Goal: Task Accomplishment & Management: Complete application form

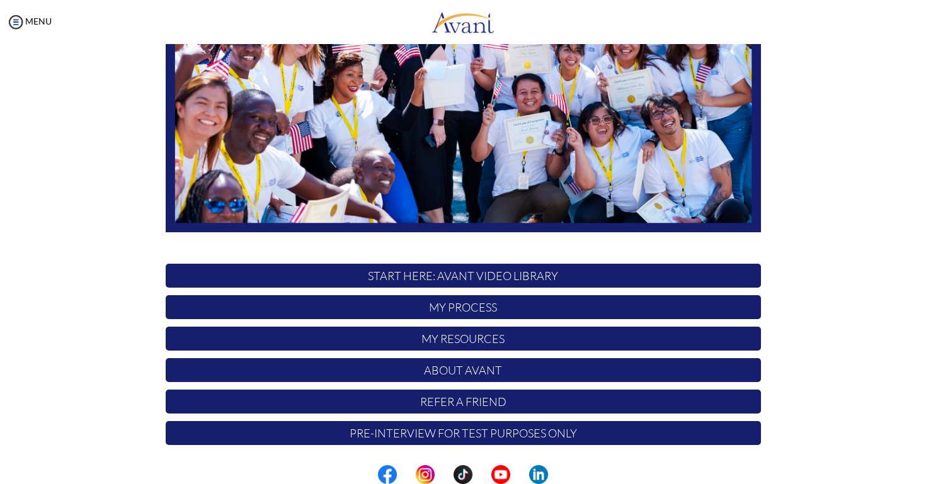
scroll to position [215, 0]
click at [446, 312] on p "My Process" at bounding box center [463, 307] width 595 height 24
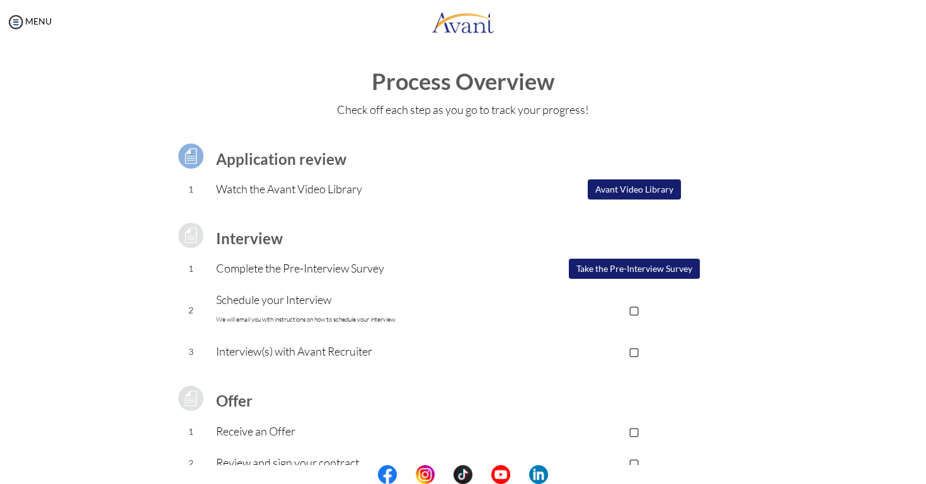
click at [619, 274] on button "Take the Pre-Interview Survey" at bounding box center [634, 269] width 131 height 20
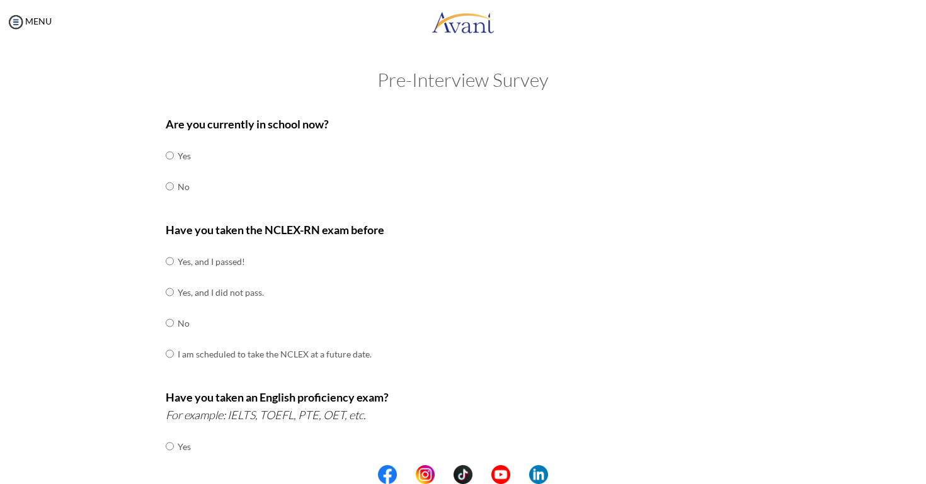
click at [169, 185] on input "radio" at bounding box center [170, 186] width 8 height 25
radio input "true"
click at [170, 317] on input "radio" at bounding box center [170, 323] width 8 height 25
radio input "true"
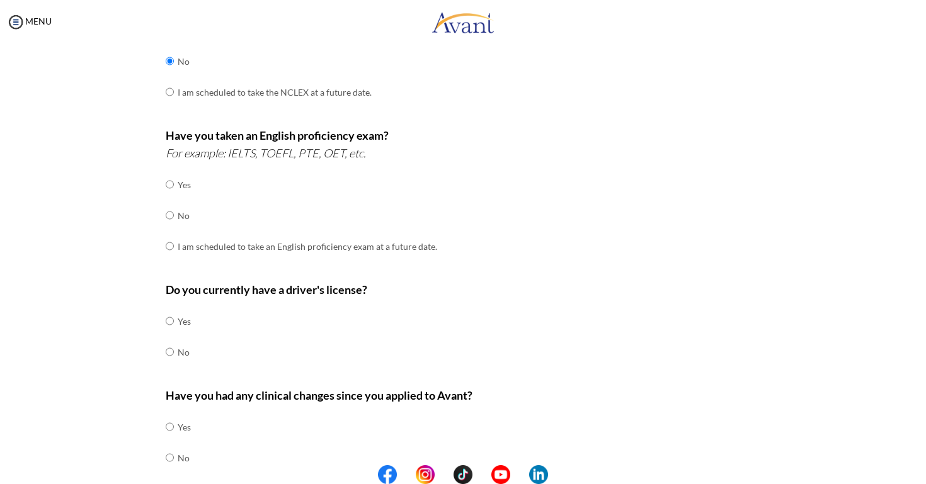
scroll to position [260, 0]
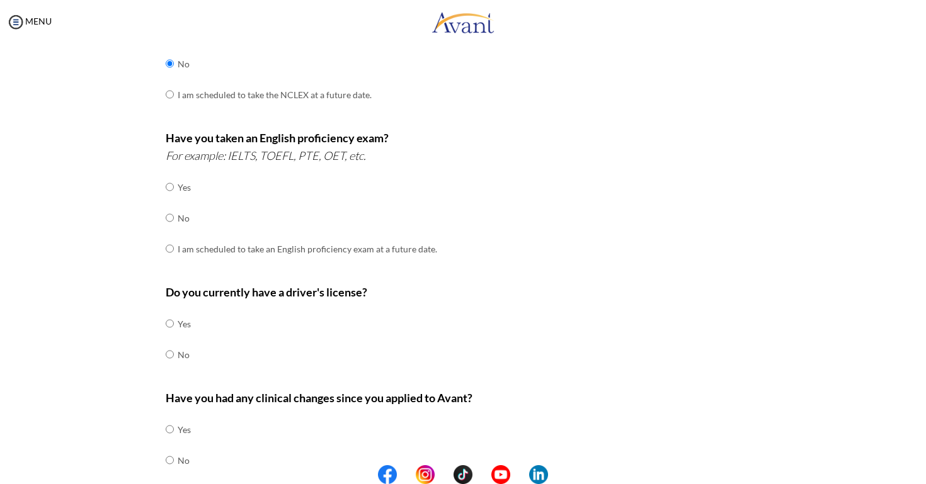
click at [174, 211] on td at bounding box center [176, 218] width 4 height 31
click at [174, 212] on td at bounding box center [176, 218] width 4 height 31
click at [171, 209] on input "radio" at bounding box center [170, 217] width 8 height 25
radio input "true"
click at [170, 311] on input "radio" at bounding box center [170, 323] width 8 height 25
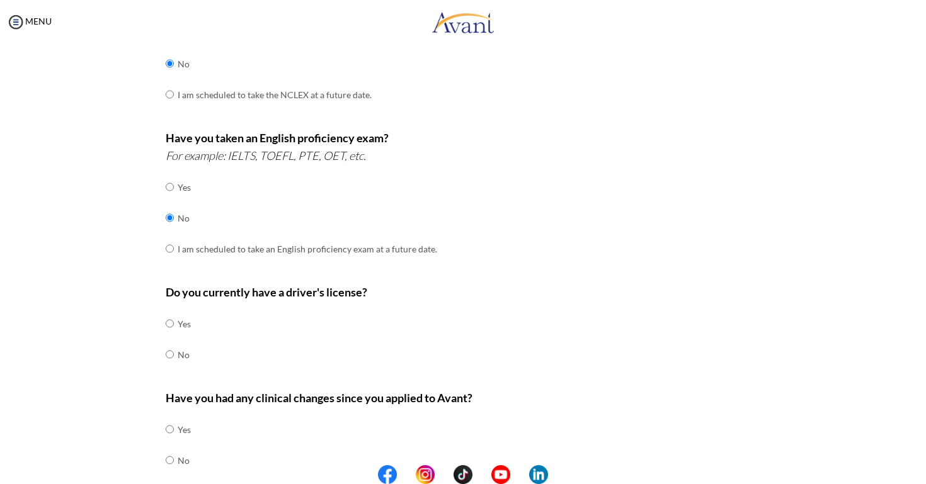
radio input "true"
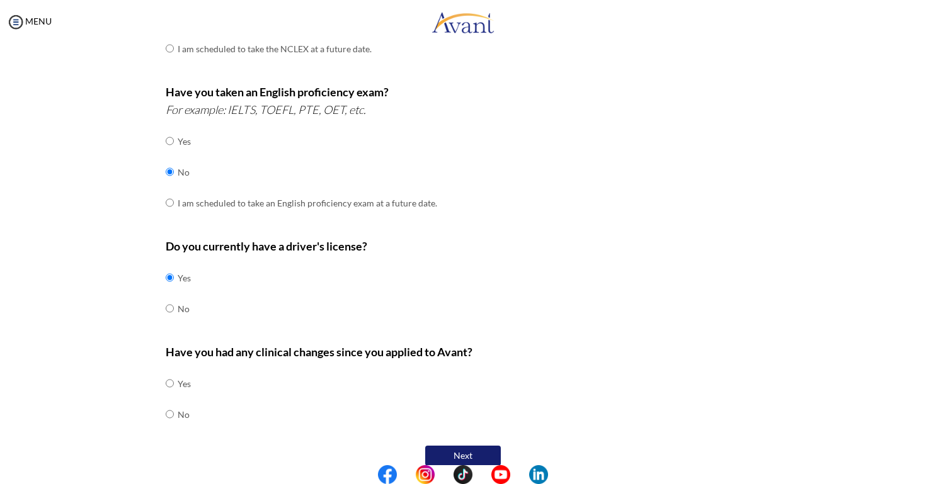
scroll to position [0, 0]
click at [171, 402] on input "radio" at bounding box center [170, 414] width 8 height 25
radio input "true"
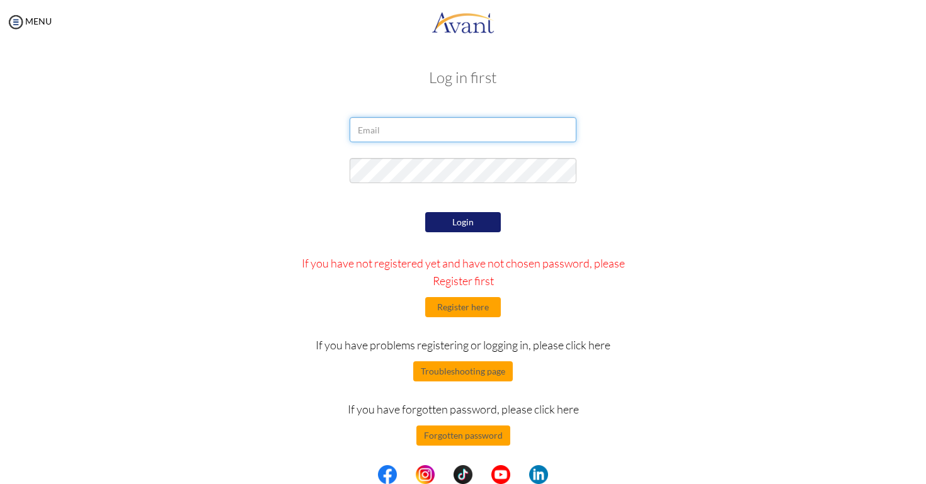
type input "[PERSON_NAME][EMAIL_ADDRESS][DOMAIN_NAME]"
click at [464, 225] on button "Login" at bounding box center [463, 222] width 76 height 20
type input "[PERSON_NAME][EMAIL_ADDRESS][DOMAIN_NAME]"
click at [449, 222] on button "Login" at bounding box center [463, 222] width 76 height 20
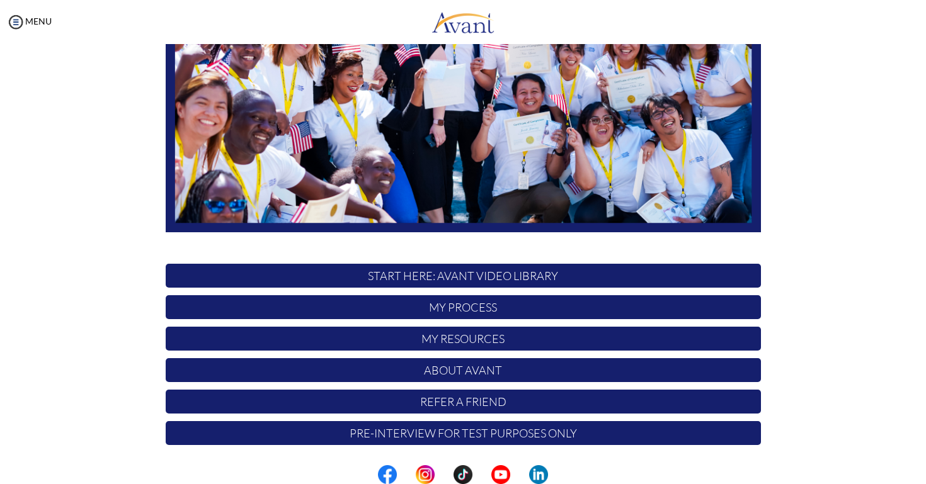
click at [457, 315] on p "My Process" at bounding box center [463, 307] width 595 height 24
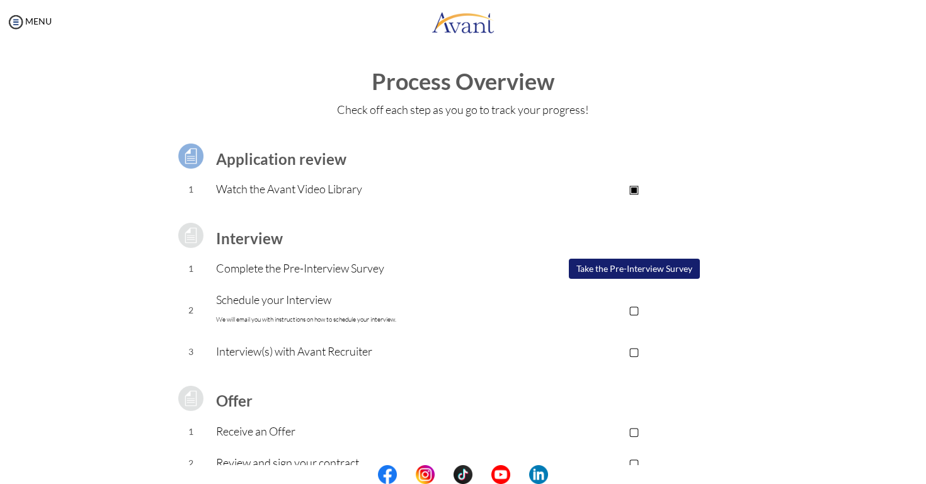
click at [619, 263] on button "Take the Pre-Interview Survey" at bounding box center [634, 269] width 131 height 20
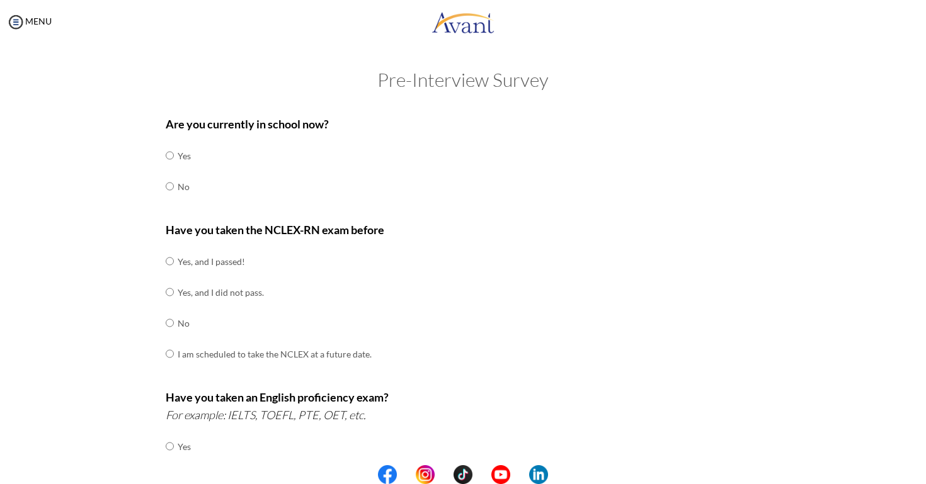
click at [168, 186] on input "radio" at bounding box center [170, 186] width 8 height 25
radio input "true"
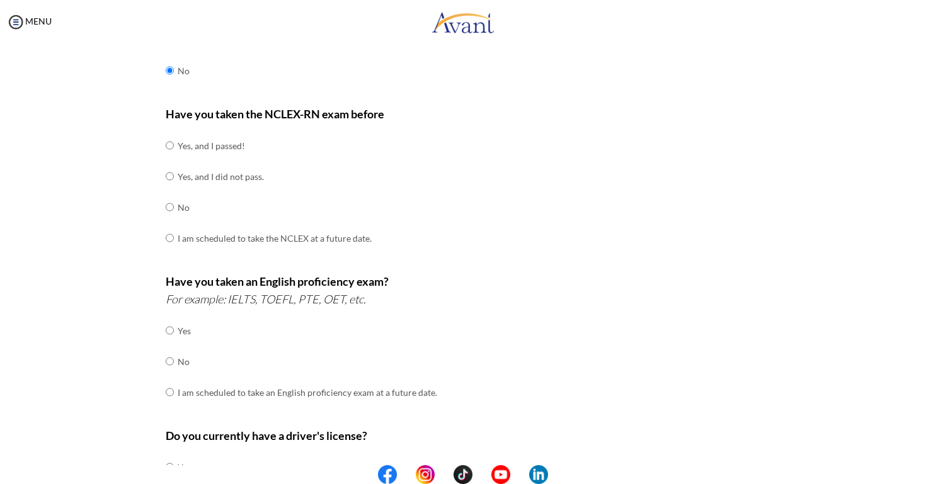
scroll to position [118, 0]
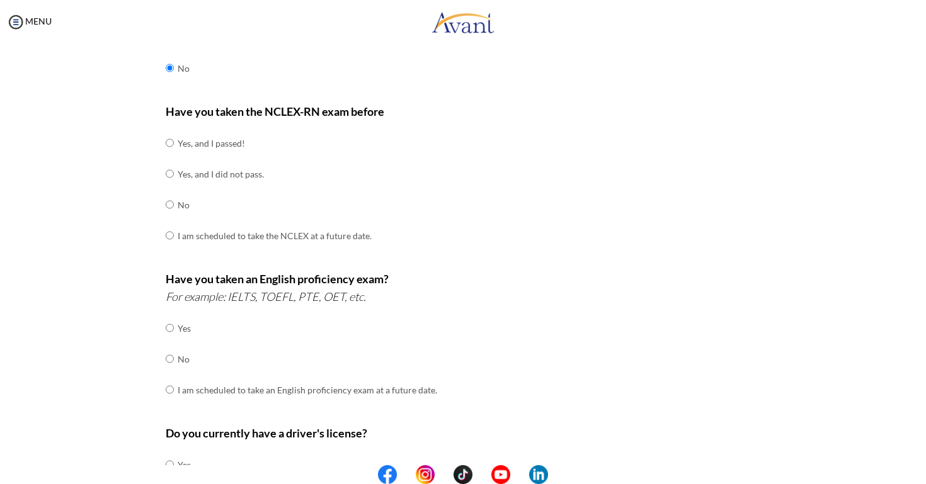
click at [169, 200] on input "radio" at bounding box center [170, 204] width 8 height 25
radio input "true"
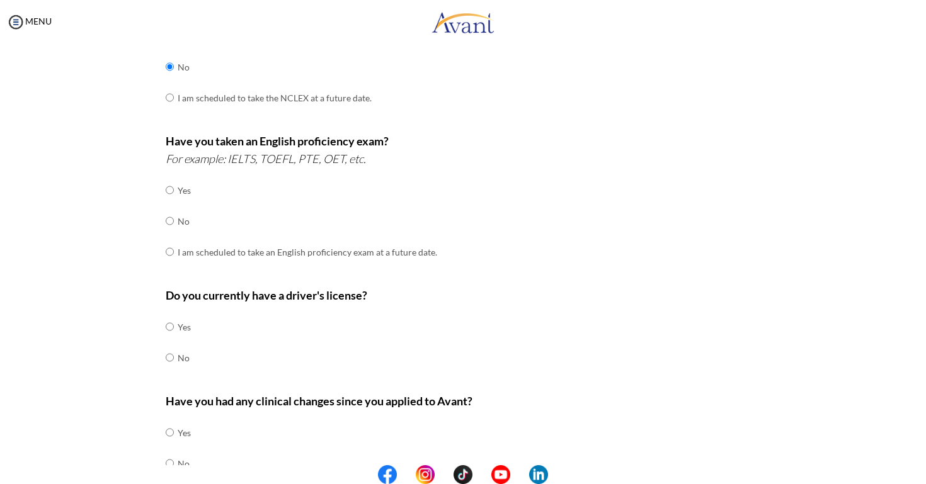
scroll to position [258, 0]
click at [170, 209] on input "radio" at bounding box center [170, 219] width 8 height 25
radio input "true"
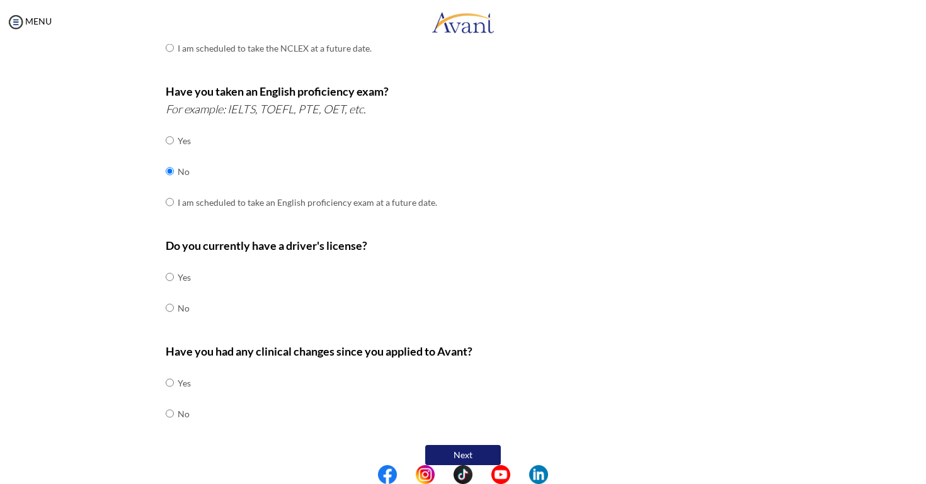
scroll to position [306, 0]
click at [168, 266] on input "radio" at bounding box center [170, 277] width 8 height 25
radio input "true"
click at [170, 402] on input "radio" at bounding box center [170, 414] width 8 height 25
radio input "true"
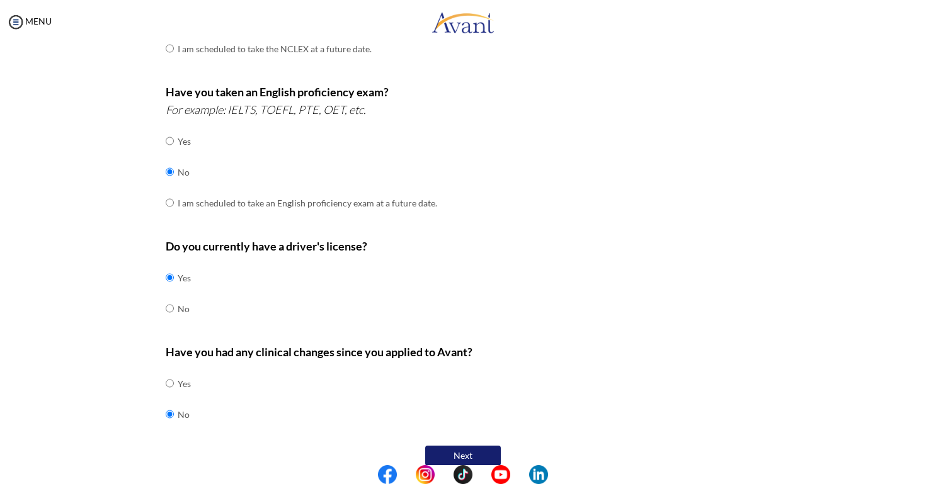
click at [442, 446] on button "Next" at bounding box center [463, 456] width 76 height 20
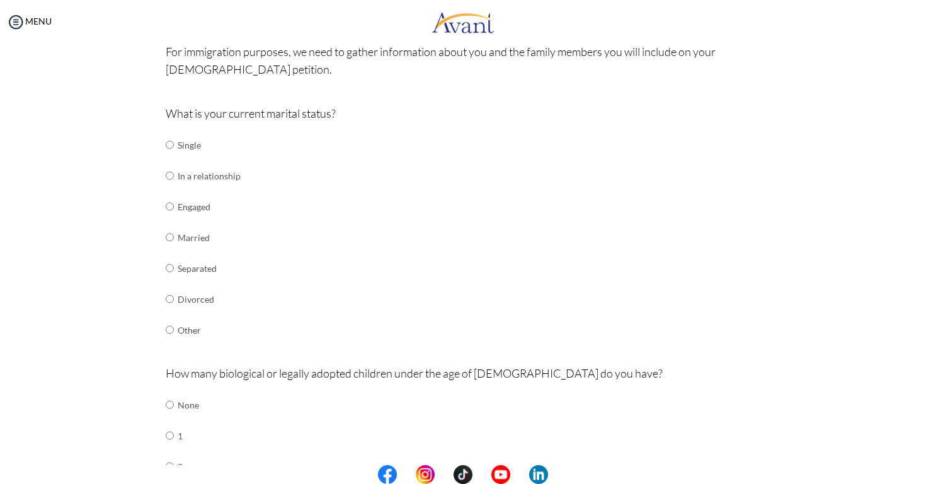
scroll to position [105, 0]
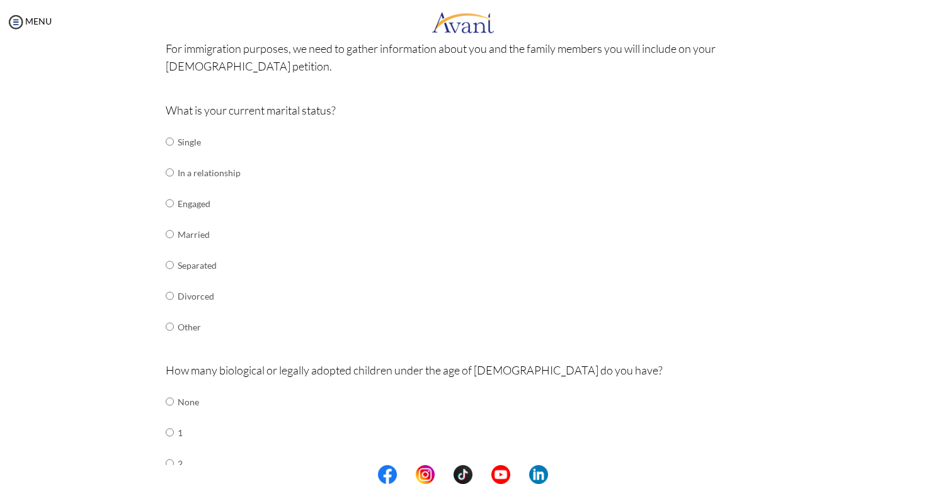
click at [171, 170] on input "radio" at bounding box center [170, 172] width 8 height 25
radio input "true"
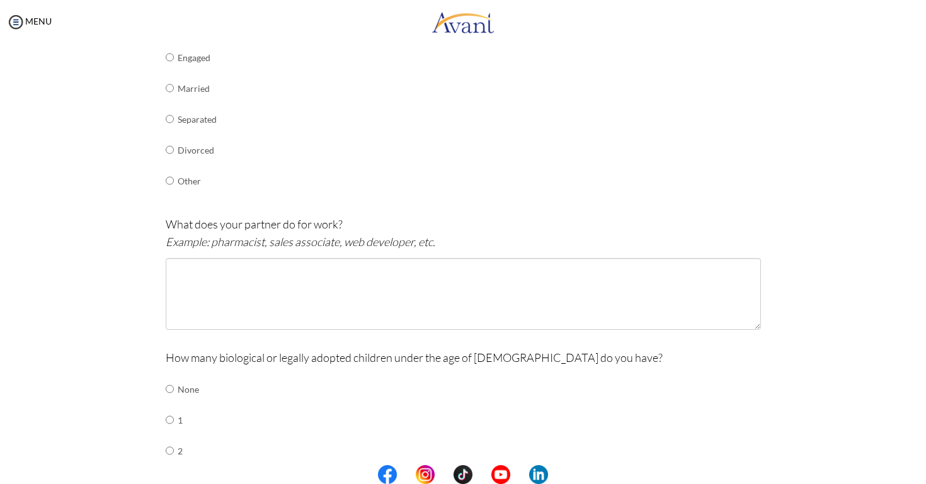
scroll to position [252, 0]
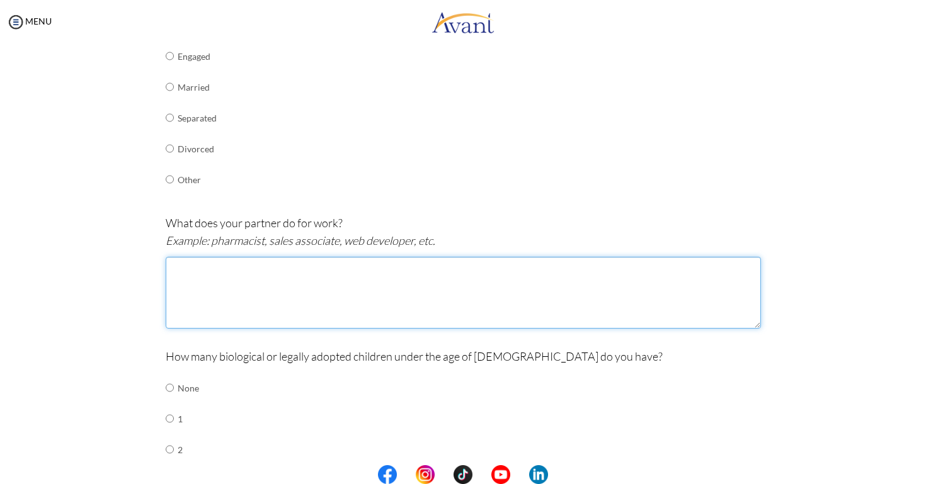
click at [172, 258] on textarea at bounding box center [463, 293] width 595 height 72
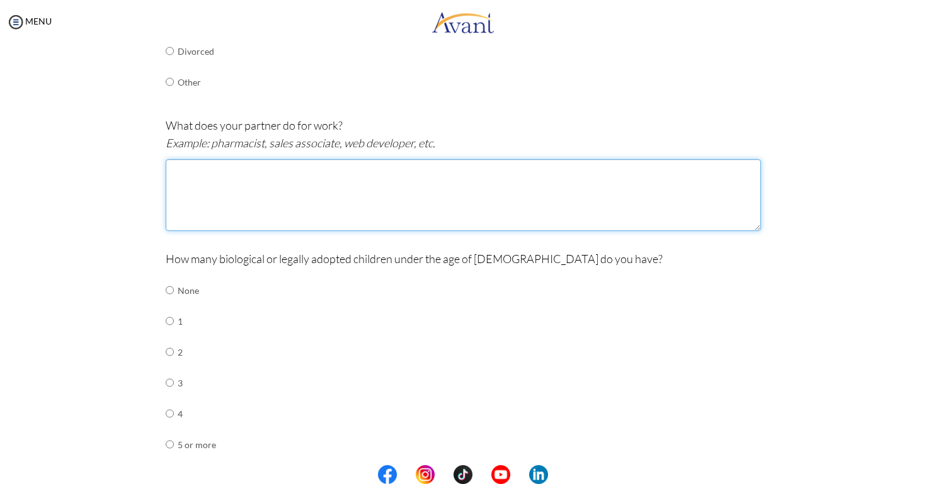
scroll to position [353, 0]
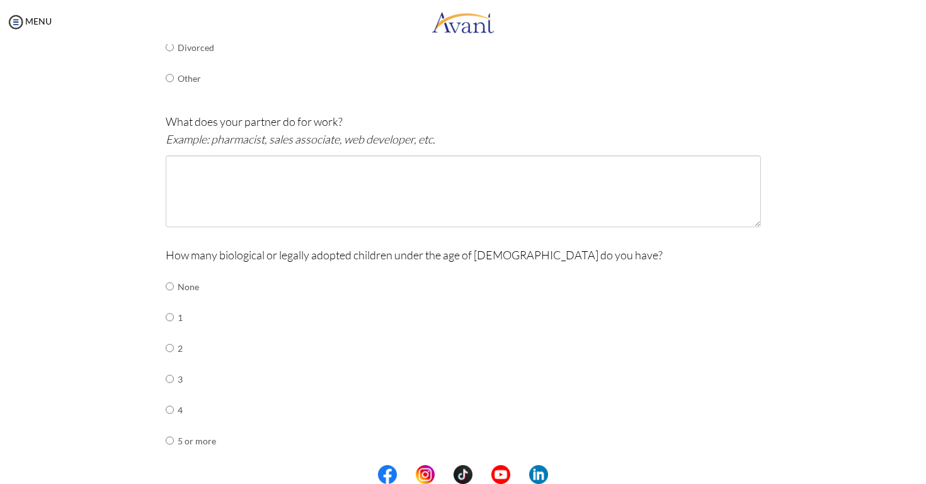
click at [169, 277] on input "radio" at bounding box center [170, 286] width 8 height 25
radio input "true"
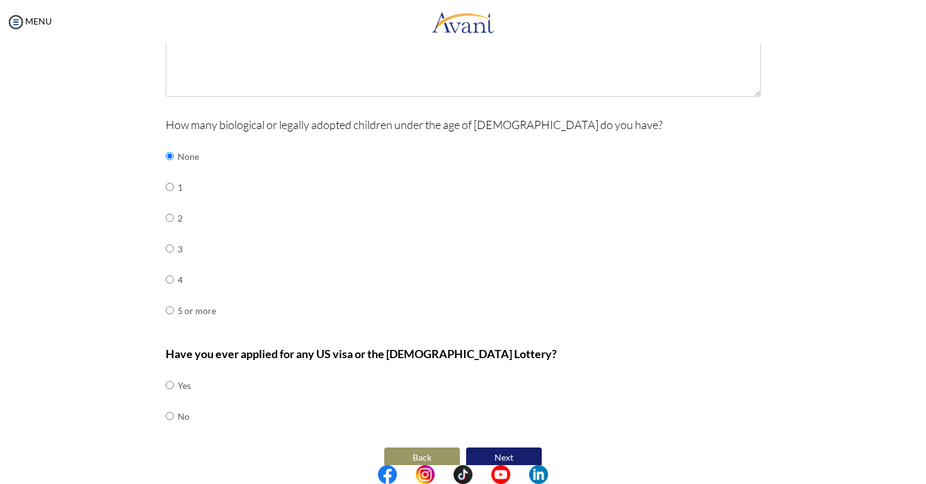
scroll to position [483, 0]
click at [171, 404] on input "radio" at bounding box center [170, 416] width 8 height 25
radio input "true"
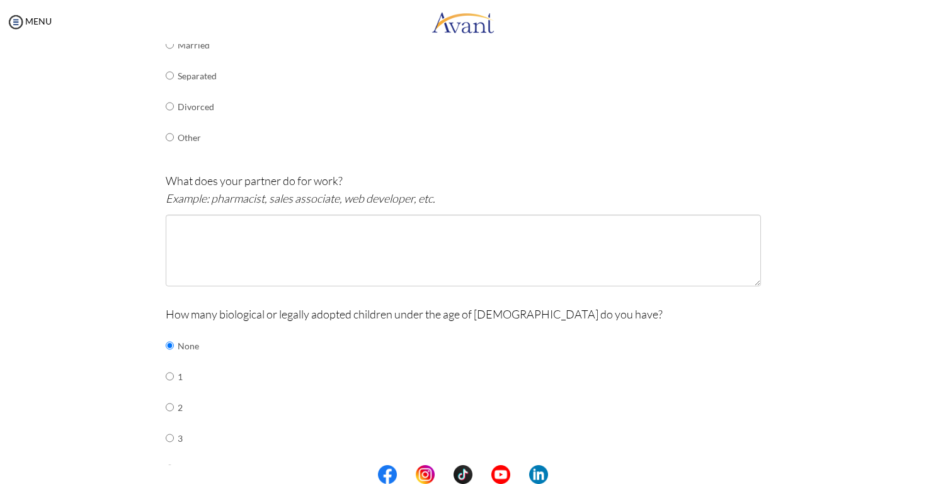
scroll to position [285, 0]
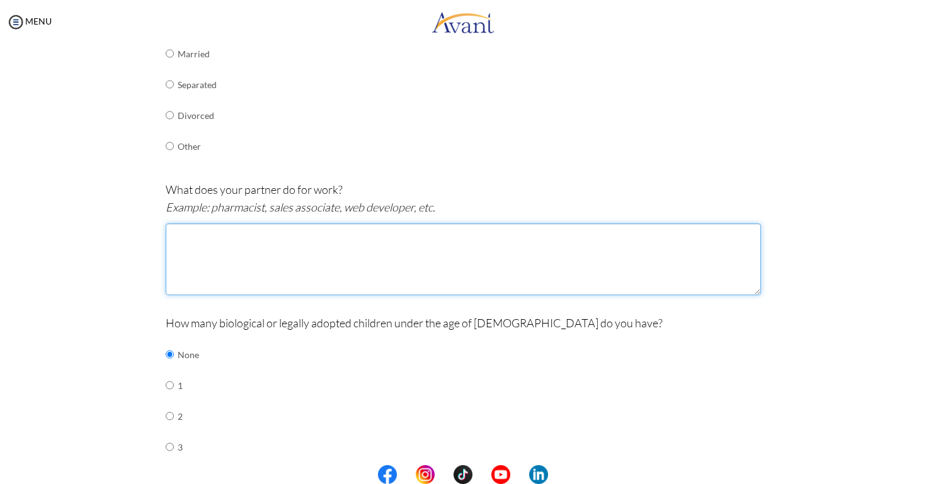
click at [315, 232] on textarea at bounding box center [463, 260] width 595 height 72
click at [380, 227] on textarea "Cnc programmer on machine tools, quality control for aluminum" at bounding box center [463, 260] width 595 height 72
click at [443, 231] on textarea "Cnc programmer on machine tools, quality control in an aluminum" at bounding box center [463, 260] width 595 height 72
click at [174, 224] on textarea "Cnc programmer on machine tools, quality control in an aluminum foundry" at bounding box center [463, 260] width 595 height 72
click at [366, 227] on textarea "Shift manager, Cnc programmer on machine tools, quality control in an aluminum …" at bounding box center [463, 260] width 595 height 72
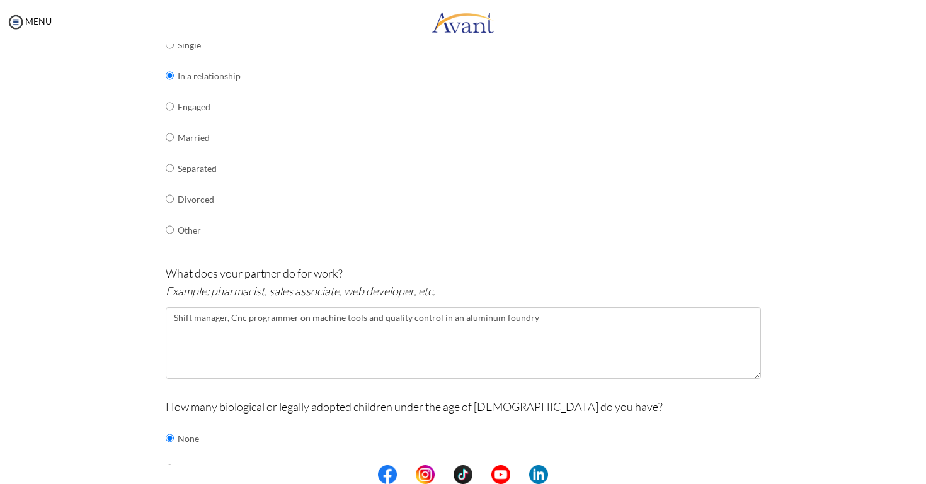
scroll to position [313, 0]
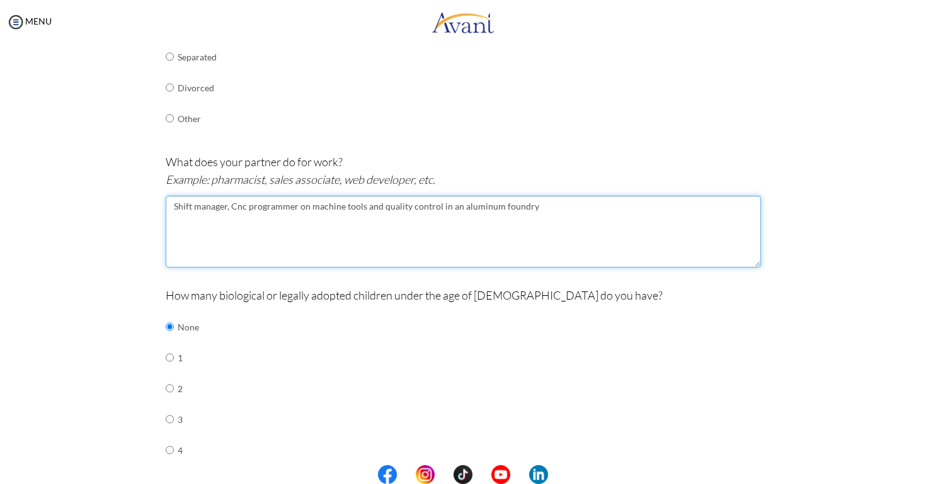
click at [232, 198] on textarea "Shift manager, Cnc programmer on machine tools and quality control in an alumin…" at bounding box center [463, 232] width 595 height 72
click at [173, 201] on textarea "Shift manager, mechanical designer, cnc programmer on machine tools and quality…" at bounding box center [463, 232] width 595 height 72
click at [174, 197] on textarea "Shift manager, mechanical designer, cnc programmer on machine tools and quality…" at bounding box center [463, 232] width 595 height 72
click at [637, 200] on textarea "He's shift manager, mechanical designer, cnc programmer on machine tools and qu…" at bounding box center [463, 232] width 595 height 72
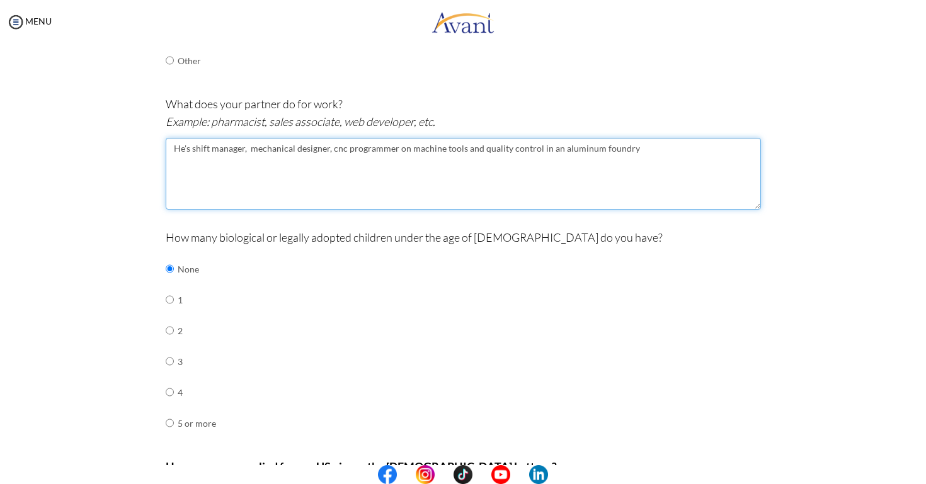
scroll to position [373, 0]
click at [535, 140] on textarea "He's shift manager, mechanical designer, cnc programmer on machine tools and qu…" at bounding box center [463, 172] width 595 height 72
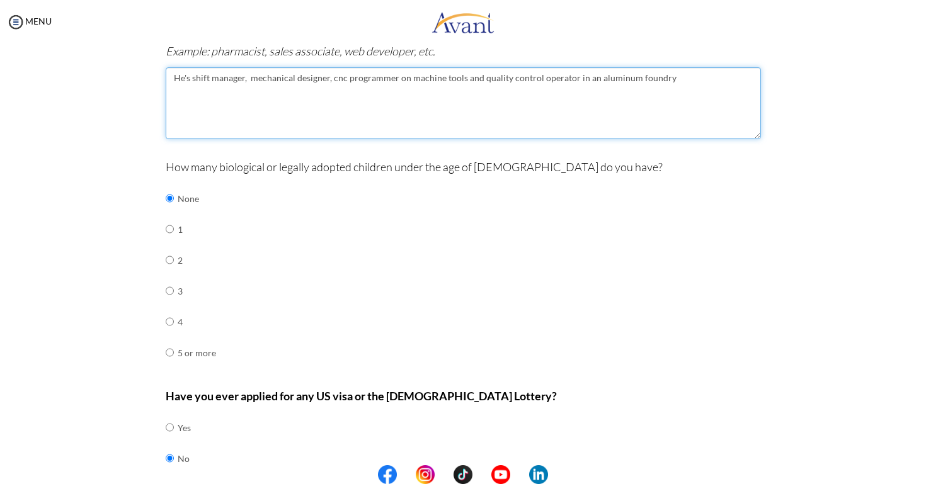
scroll to position [441, 0]
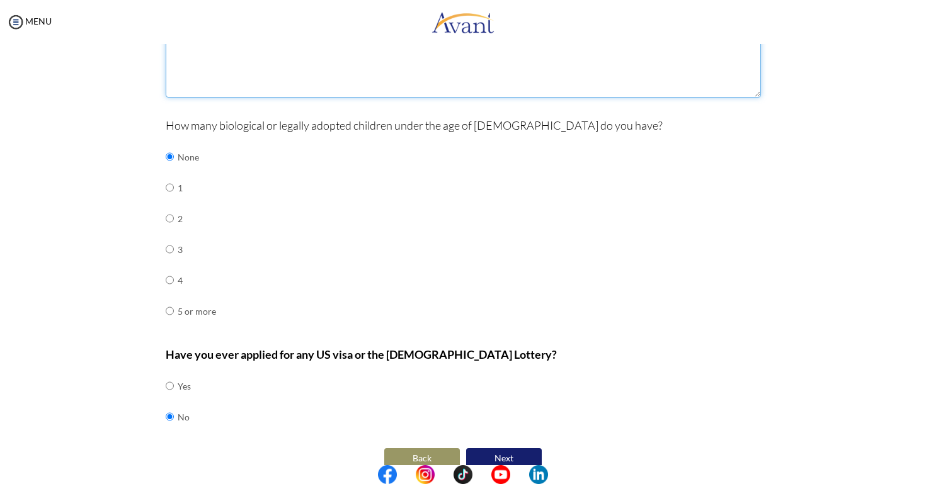
type textarea "He's shift manager, mechanical designer, cnc programmer on machine tools and qu…"
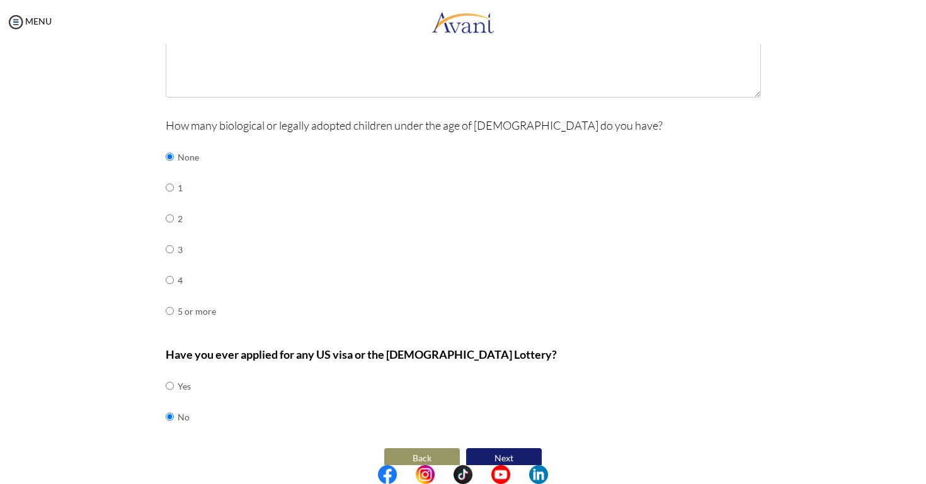
click at [503, 449] on button "Next" at bounding box center [504, 459] width 76 height 20
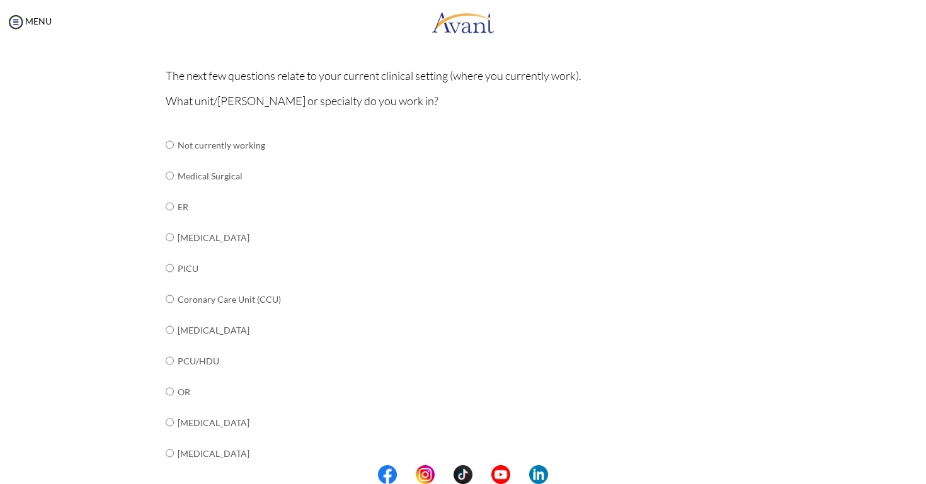
scroll to position [95, 0]
click at [171, 174] on input "radio" at bounding box center [170, 176] width 8 height 25
radio input "true"
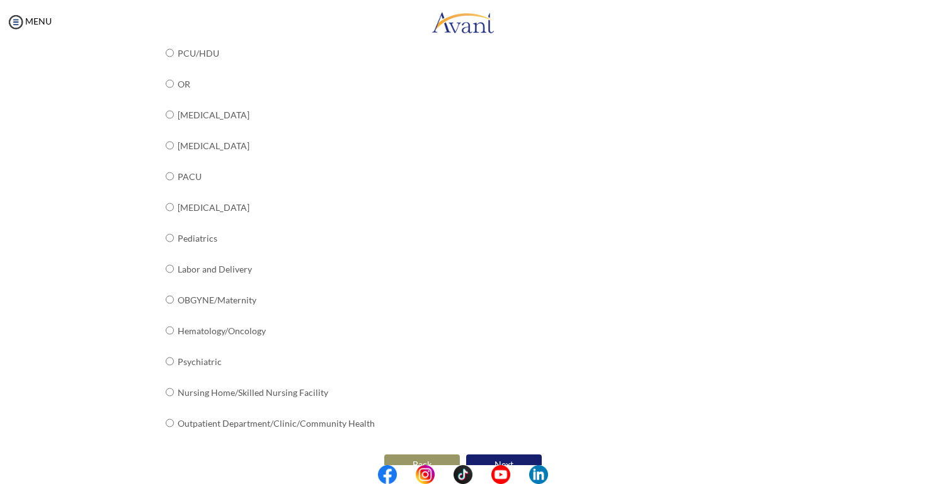
click at [517, 455] on button "Next" at bounding box center [504, 465] width 76 height 20
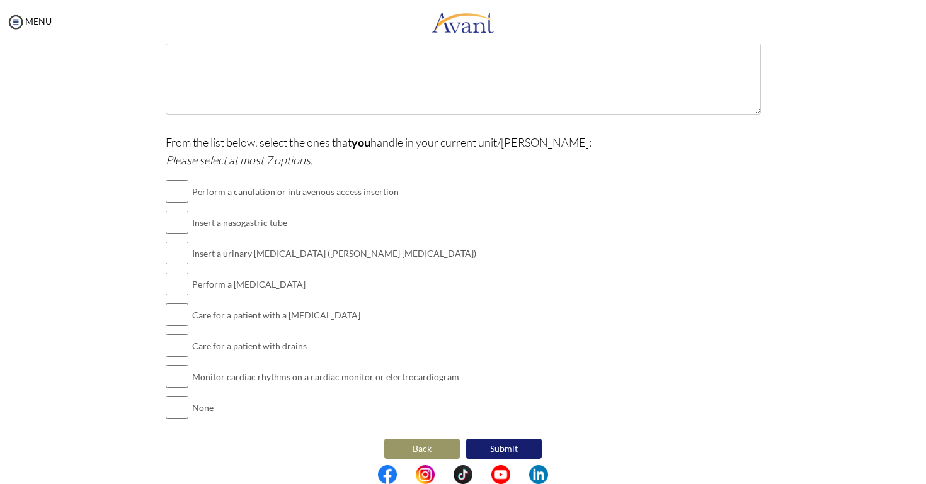
scroll to position [261, 0]
click at [392, 441] on button "Back" at bounding box center [422, 450] width 76 height 20
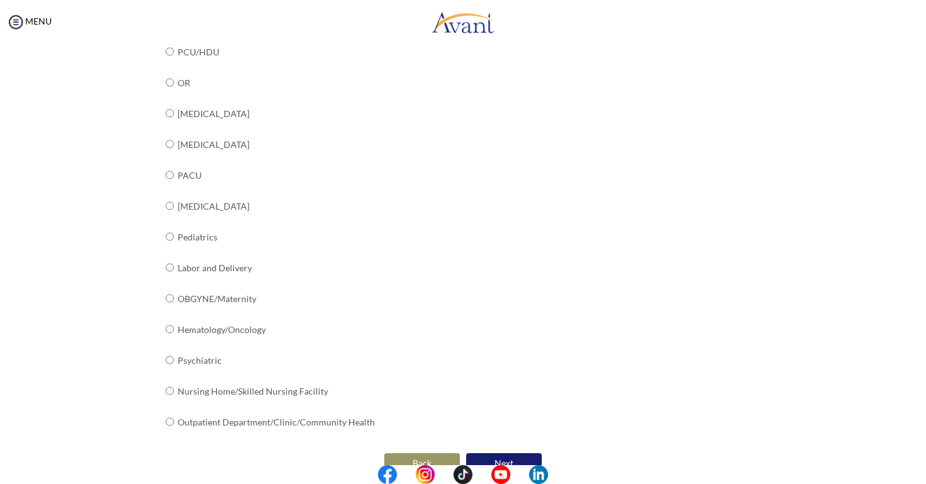
scroll to position [404, 0]
click at [496, 455] on button "Next" at bounding box center [504, 465] width 76 height 20
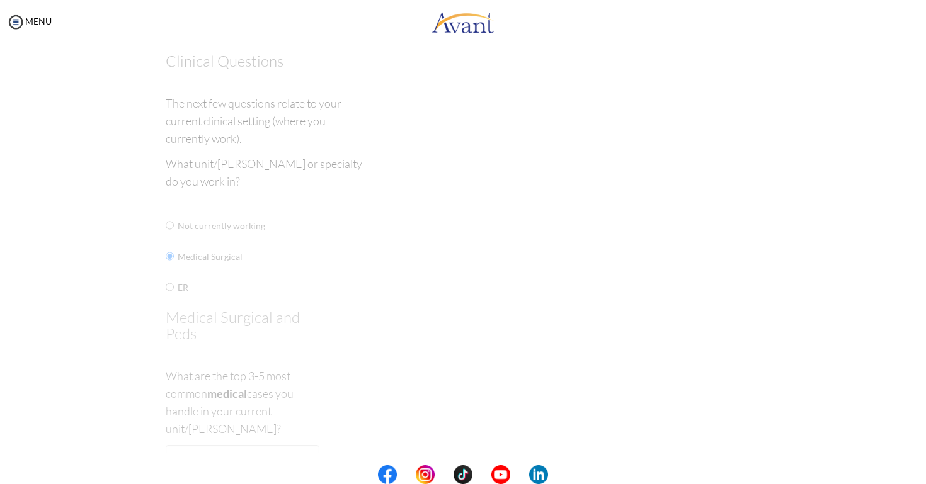
scroll to position [0, 0]
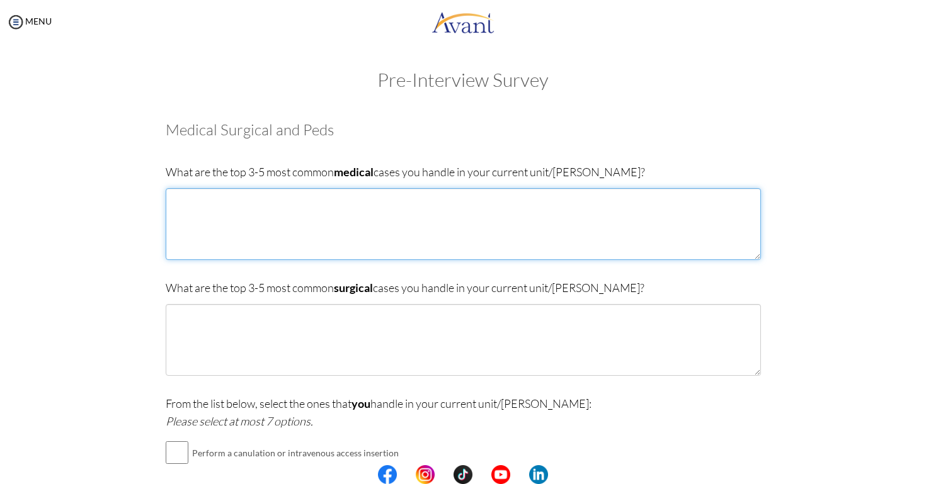
click at [568, 246] on textarea at bounding box center [463, 224] width 595 height 72
paste textarea "heart failure"
click at [180, 214] on textarea "heart failure," at bounding box center [463, 224] width 595 height 72
click at [249, 217] on textarea "Heart failure," at bounding box center [463, 224] width 595 height 72
paste textarea "liver cirrhosis"
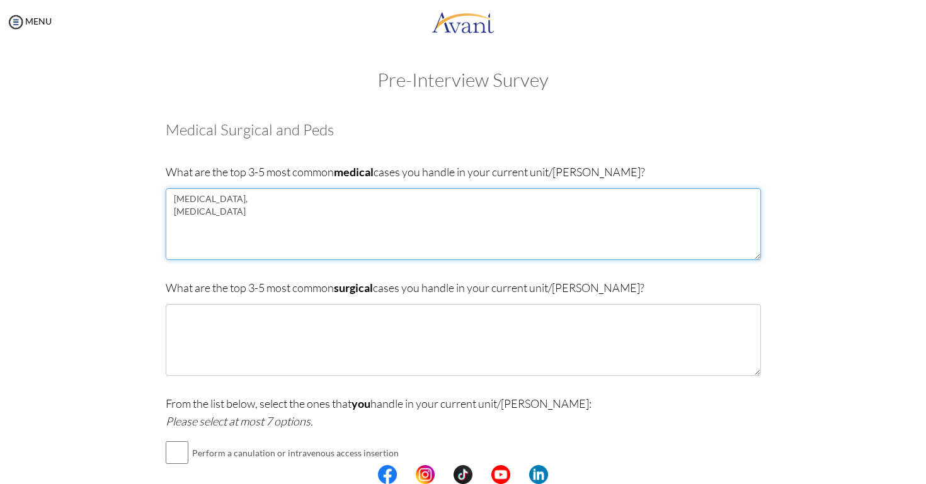
click at [170, 228] on textarea "Heart failure, liver cirrhosis" at bounding box center [463, 224] width 595 height 72
click at [292, 214] on textarea "Heart failure, liver cirrhosis" at bounding box center [463, 224] width 595 height 72
paste textarea "Acute respiratory failure"
click at [290, 212] on textarea "Heart failure, liver cirrhosis, Acute respiratory failure" at bounding box center [463, 224] width 595 height 72
click at [397, 207] on textarea "Heart failure, liver cirrhosis, acute respiratory failure" at bounding box center [463, 224] width 595 height 72
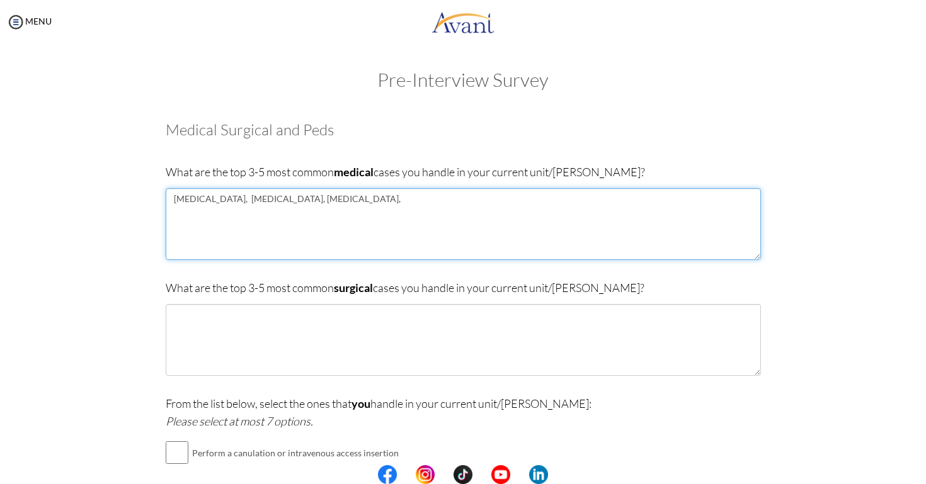
paste textarea "glycometabolic decompensation"
type textarea "Heart failure, liver cirrhosis, acute respiratory failure, glycometabolic decom…"
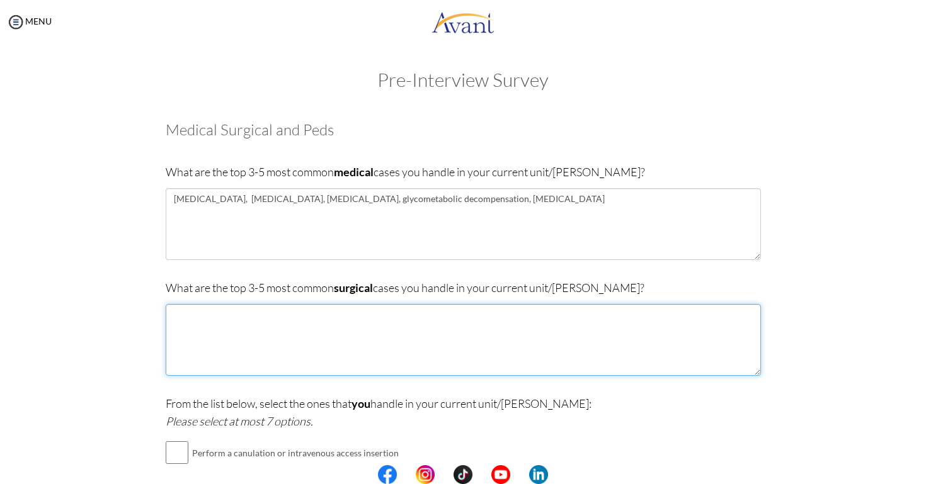
click at [381, 334] on textarea at bounding box center [463, 340] width 595 height 72
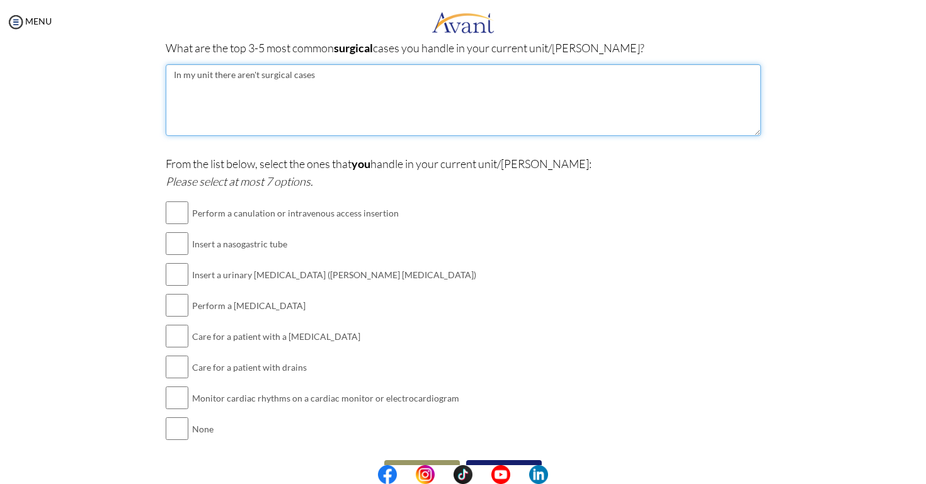
scroll to position [246, 0]
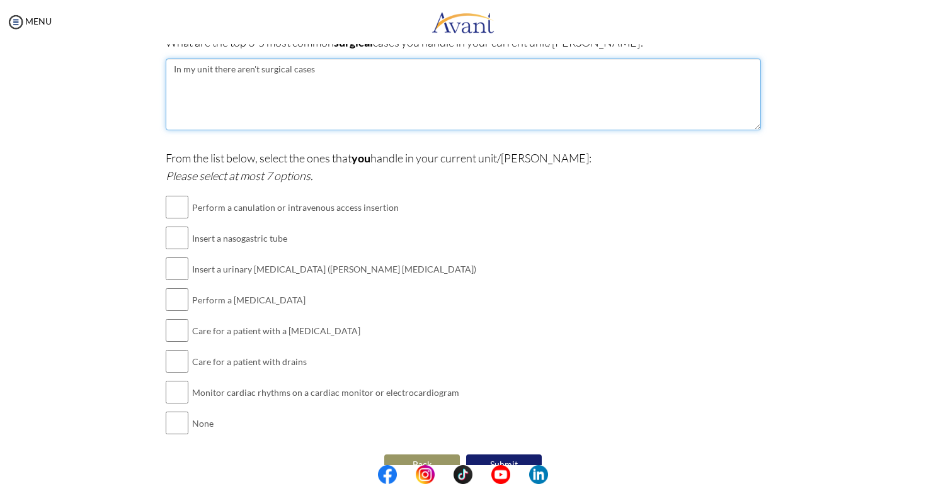
type textarea "In my unit there aren't surgical cases"
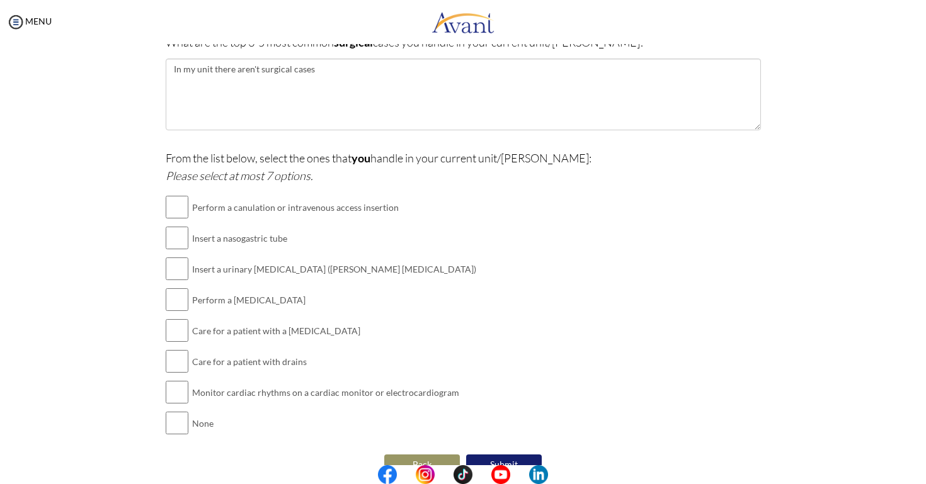
click at [170, 206] on input "checkbox" at bounding box center [177, 207] width 23 height 25
checkbox input "true"
click at [171, 238] on input "checkbox" at bounding box center [177, 238] width 23 height 25
checkbox input "true"
click at [171, 268] on input "checkbox" at bounding box center [177, 268] width 23 height 25
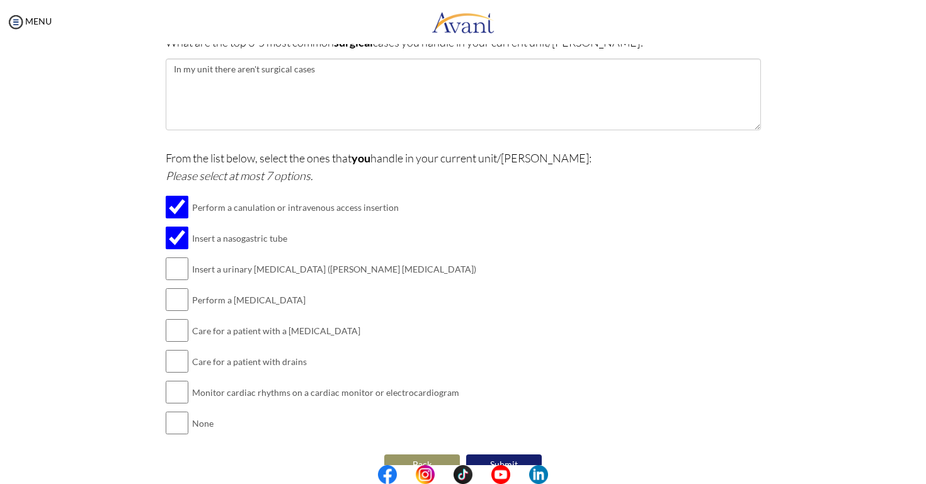
checkbox input "true"
click at [173, 296] on input "checkbox" at bounding box center [177, 299] width 23 height 25
checkbox input "true"
click at [171, 384] on input "checkbox" at bounding box center [177, 392] width 23 height 25
checkbox input "true"
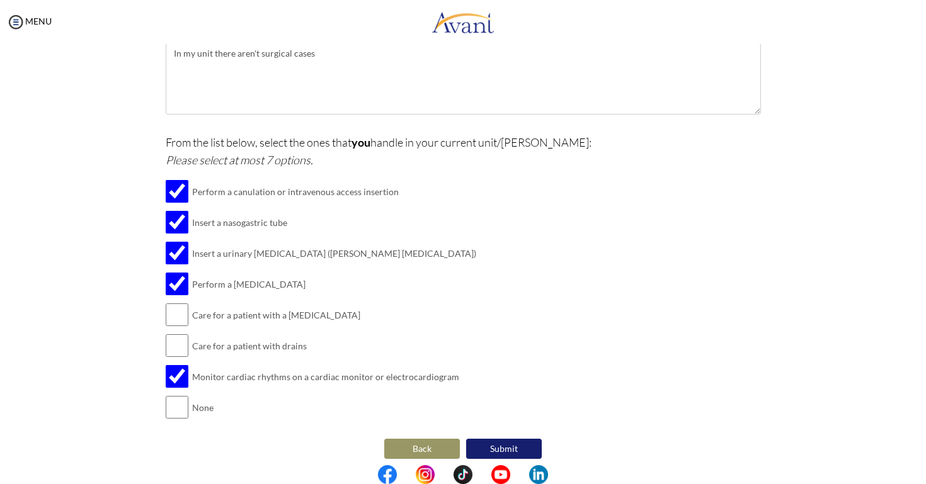
scroll to position [261, 0]
click at [171, 342] on input "checkbox" at bounding box center [177, 346] width 23 height 25
checkbox input "true"
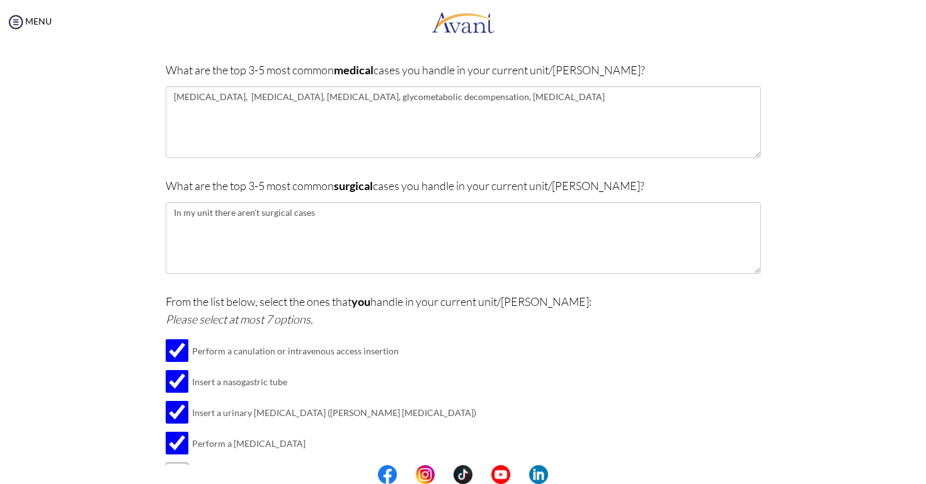
scroll to position [89, 0]
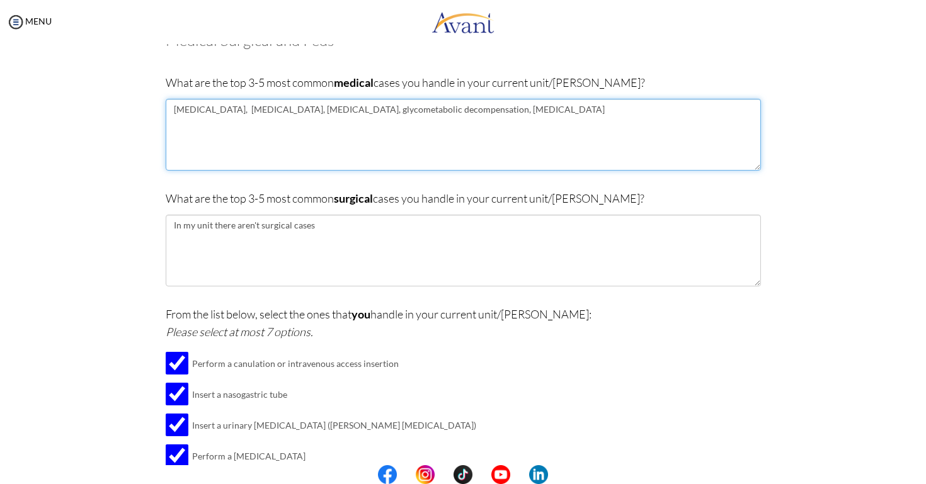
click at [566, 127] on textarea "Heart failure, liver cirrhosis, acute respiratory failure, glycometabolic decom…" at bounding box center [463, 135] width 595 height 72
paste textarea "acute cholangitis"
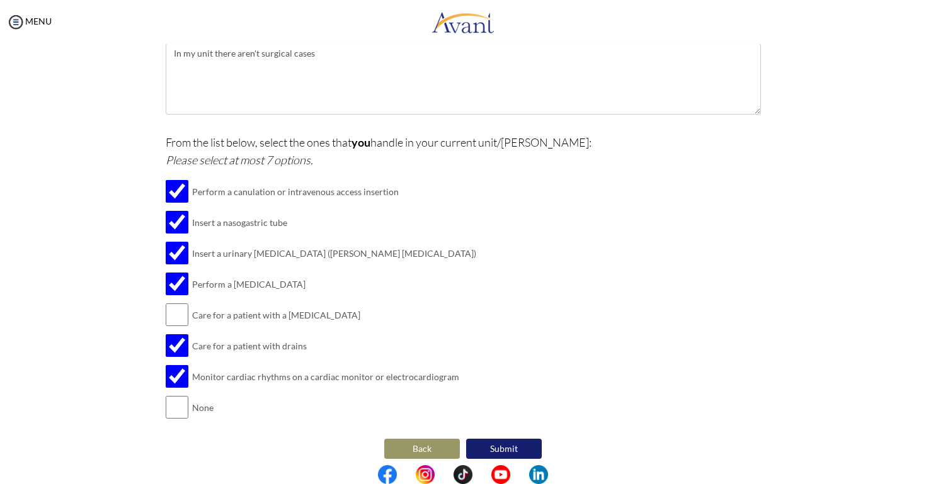
scroll to position [261, 0]
type textarea "Heart failure, liver cirrhosis, acute respiratory failure, glycometabolic decom…"
click at [494, 440] on button "Submit" at bounding box center [504, 450] width 76 height 20
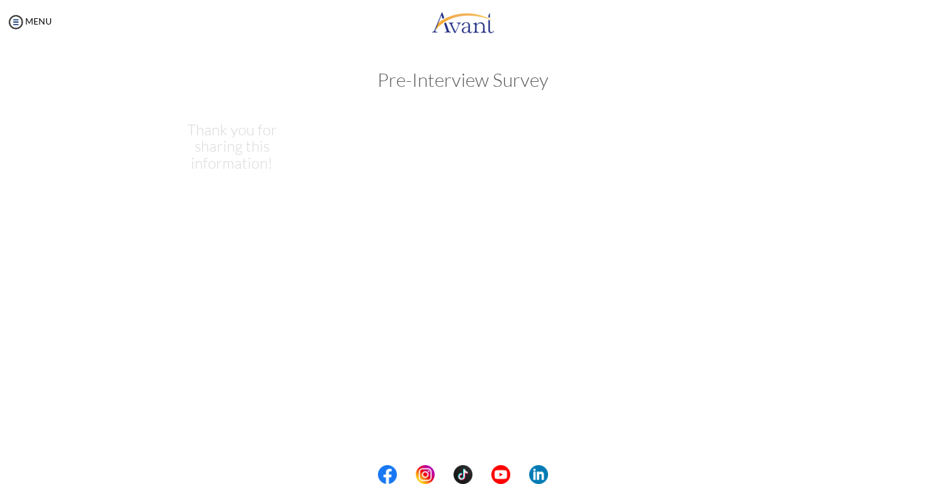
scroll to position [0, 0]
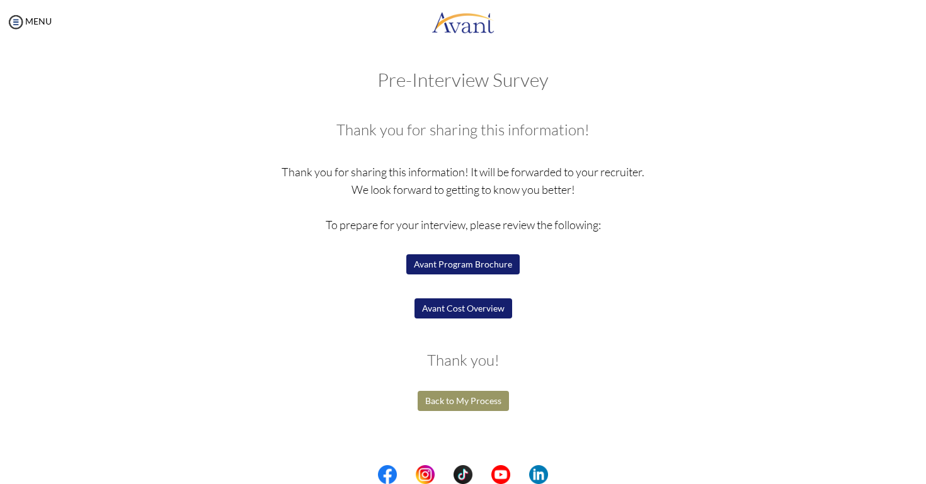
click at [484, 313] on button "Avant Cost Overview" at bounding box center [463, 309] width 98 height 20
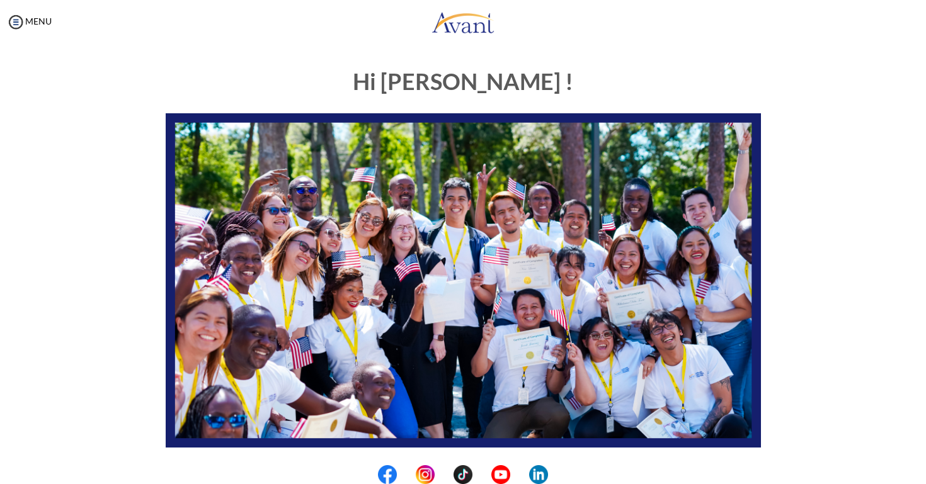
click at [593, 1] on div "MENU" at bounding box center [463, 24] width 926 height 48
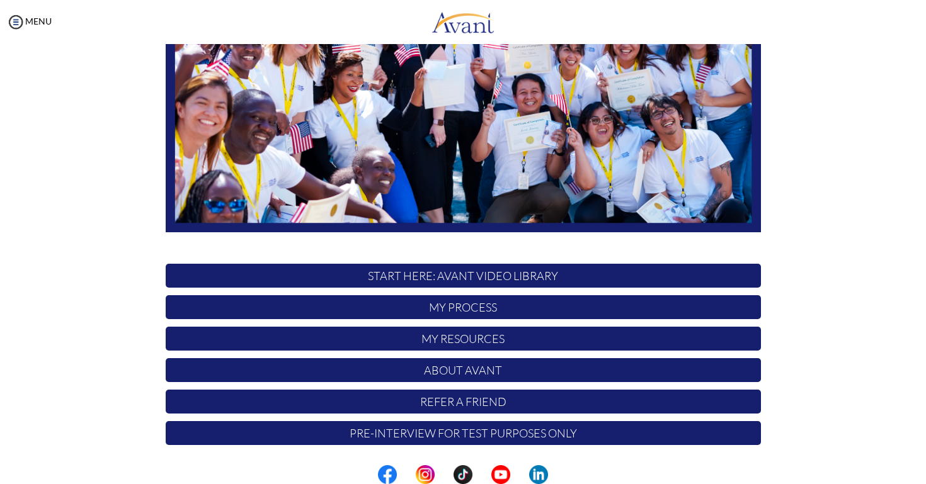
click at [449, 338] on p "My Resources" at bounding box center [463, 339] width 595 height 24
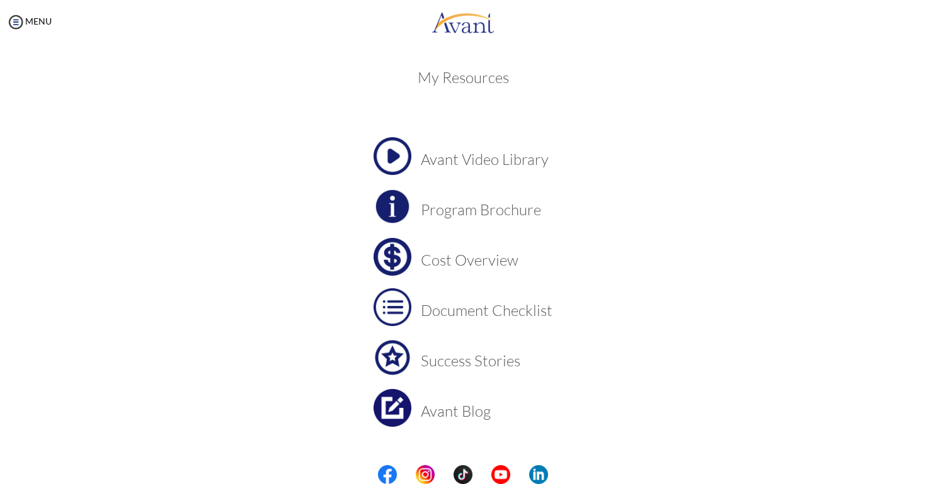
click at [455, 262] on h3 "Cost Overview" at bounding box center [487, 260] width 132 height 16
click at [399, 205] on img at bounding box center [393, 207] width 38 height 38
click at [394, 303] on img at bounding box center [393, 308] width 38 height 38
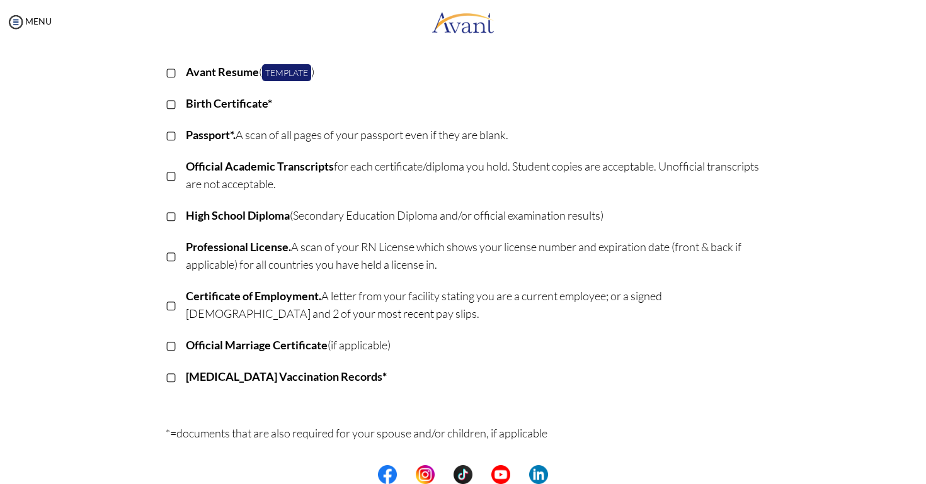
scroll to position [146, 0]
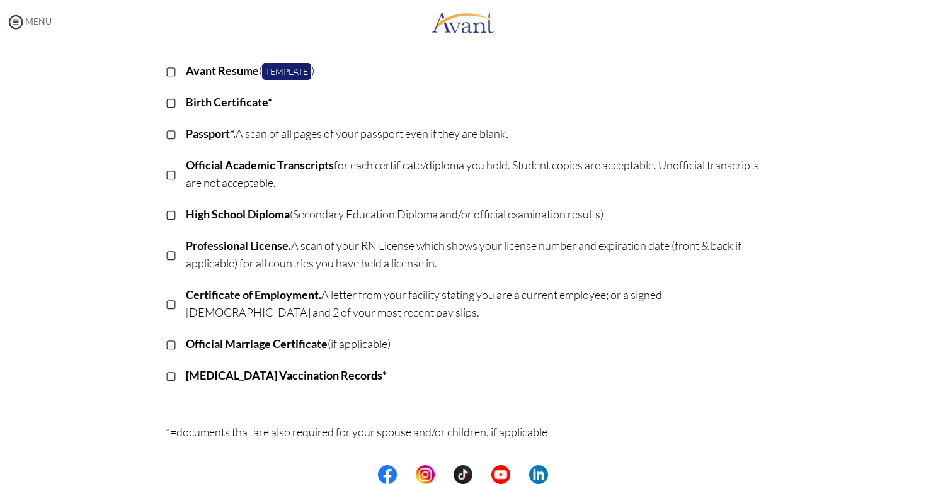
click at [30, 16] on link "MENU" at bounding box center [28, 21] width 45 height 11
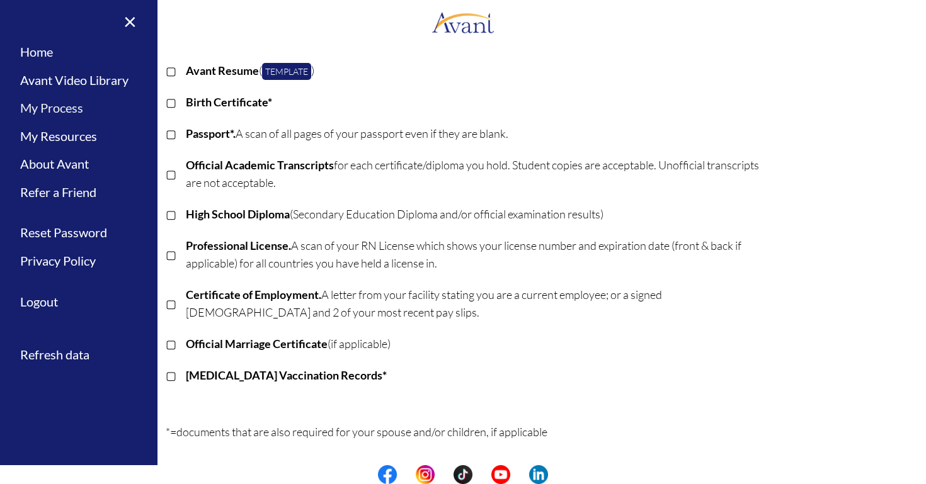
click at [59, 111] on link "My Process" at bounding box center [78, 108] width 157 height 28
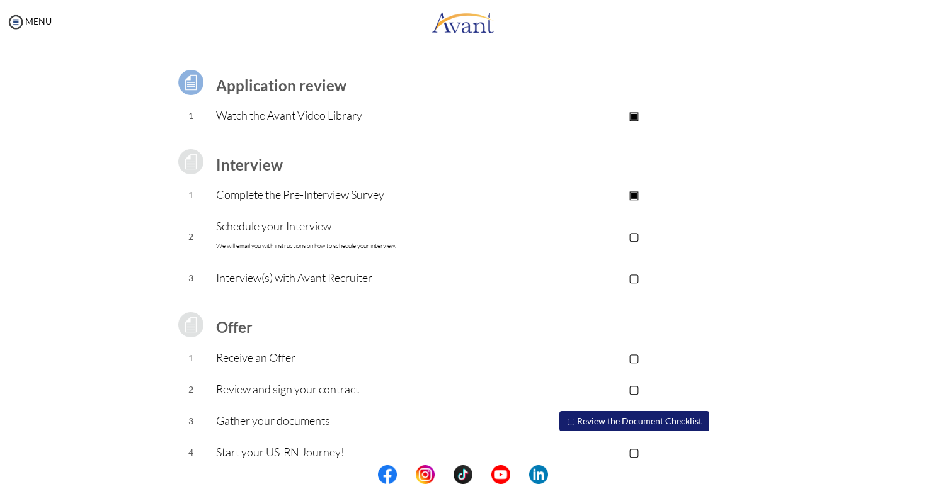
scroll to position [77, 0]
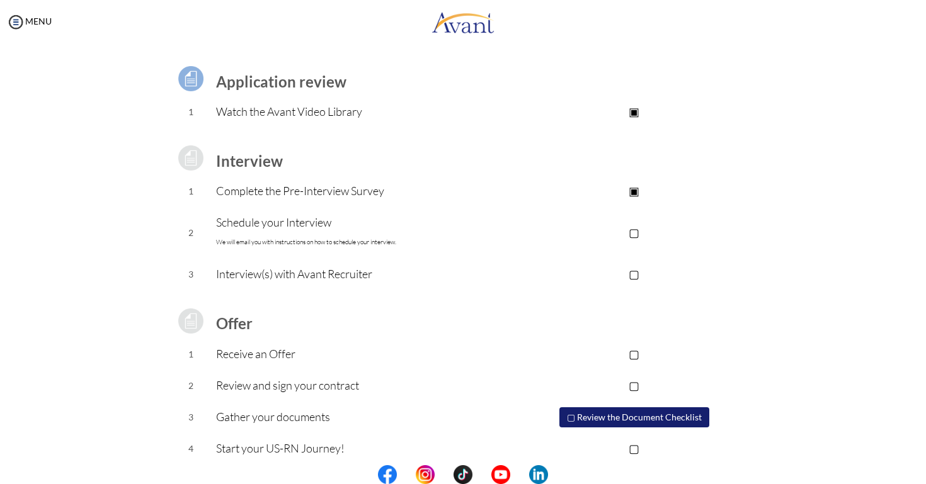
click at [639, 232] on p "▢" at bounding box center [634, 233] width 253 height 18
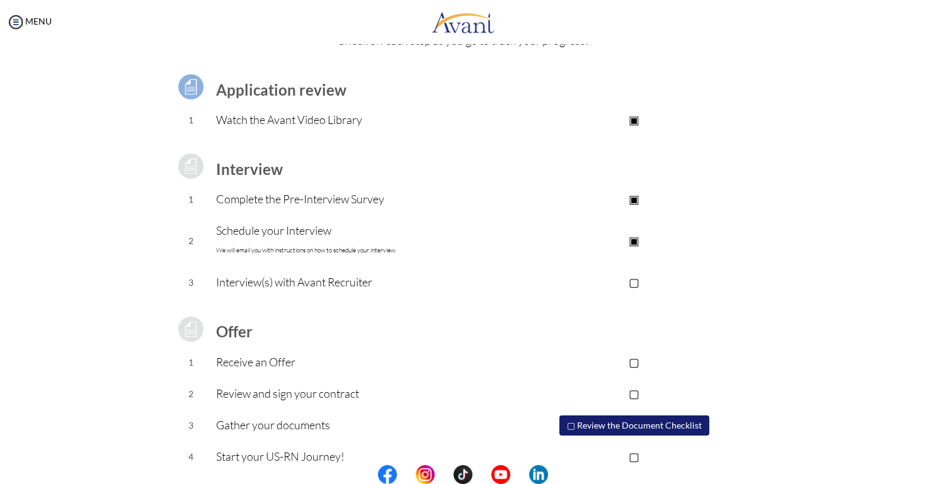
scroll to position [76, 0]
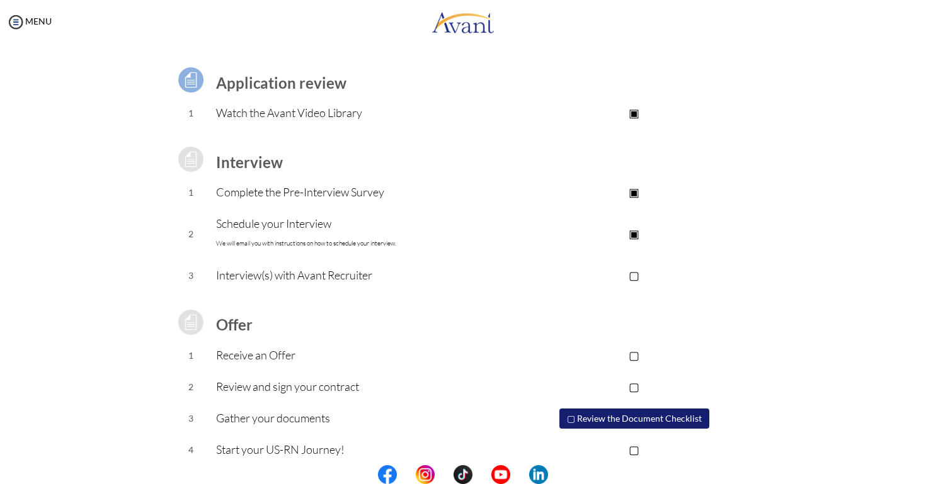
click at [594, 416] on button "▢ Review the Document Checklist" at bounding box center [634, 419] width 150 height 20
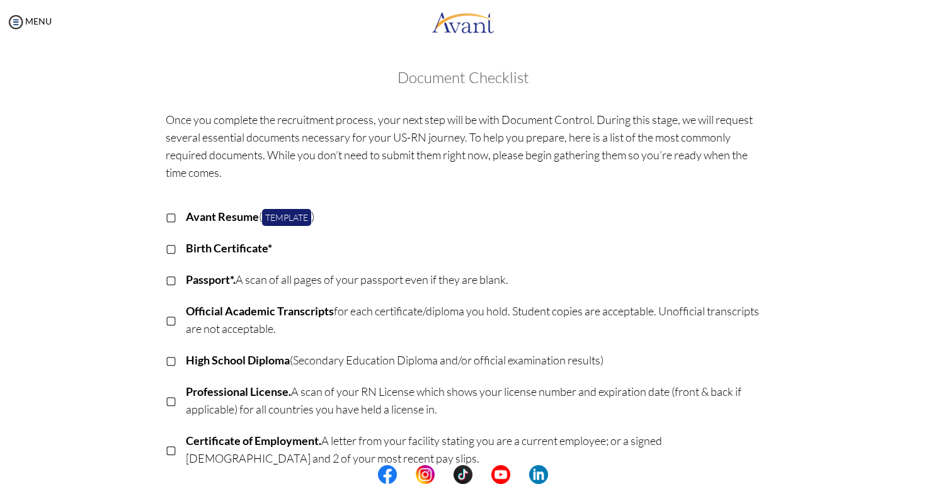
click at [297, 219] on link "Template" at bounding box center [286, 217] width 49 height 17
